Goal: Task Accomplishment & Management: Use online tool/utility

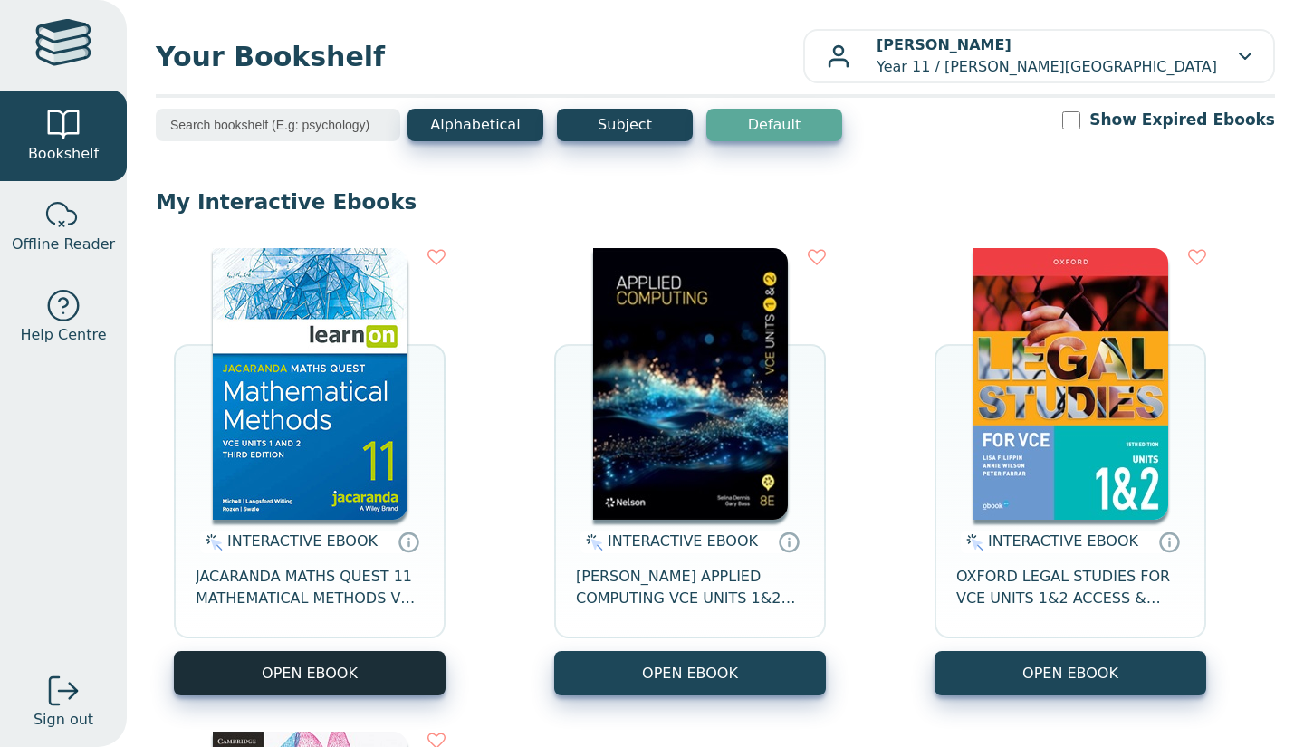
click at [382, 671] on button "OPEN EBOOK" at bounding box center [310, 673] width 272 height 44
click at [360, 670] on button "OPEN EBOOK" at bounding box center [310, 673] width 272 height 44
